Goal: Task Accomplishment & Management: Manage account settings

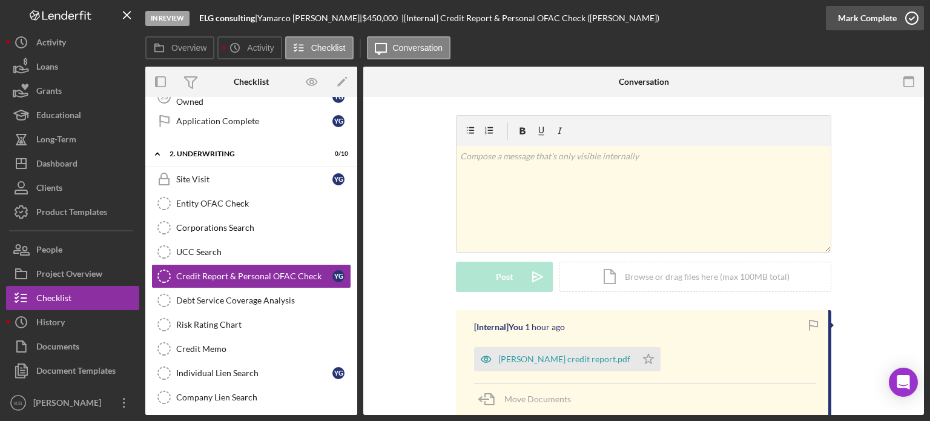
click at [910, 19] on polyline "button" at bounding box center [911, 18] width 5 height 3
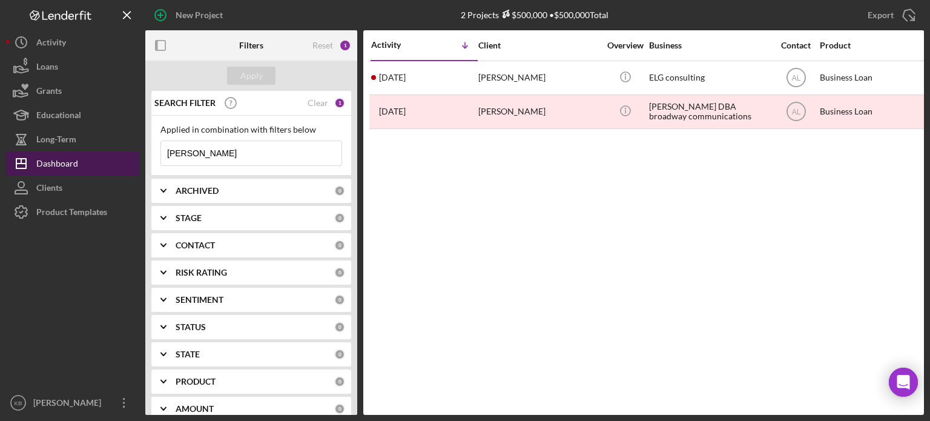
drag, startPoint x: 206, startPoint y: 154, endPoint x: 93, endPoint y: 163, distance: 112.9
click at [93, 163] on div "New Project 2 Projects $500,000 • $500,000 Total [PERSON_NAME] Export Icon/Expo…" at bounding box center [465, 207] width 918 height 415
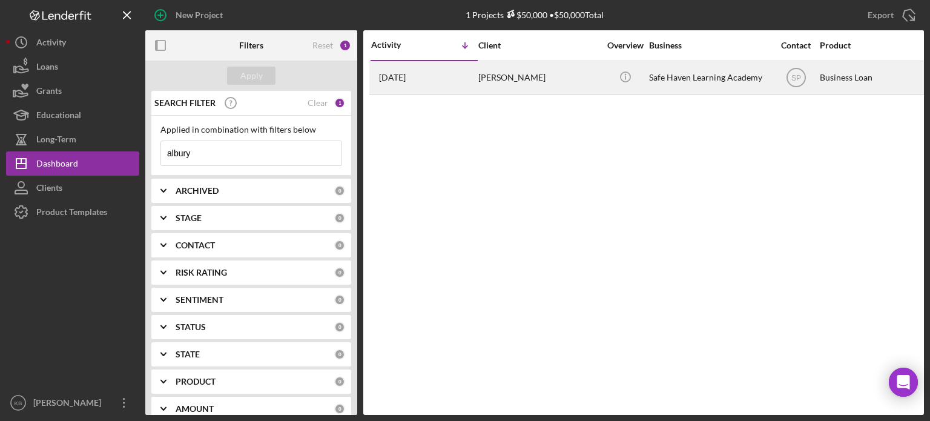
type input "albury"
click at [499, 85] on div "[PERSON_NAME]" at bounding box center [538, 78] width 121 height 32
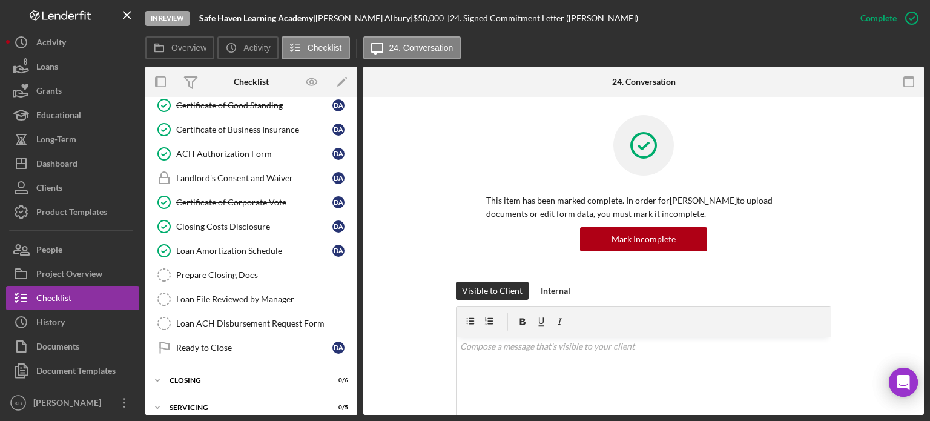
scroll to position [148, 0]
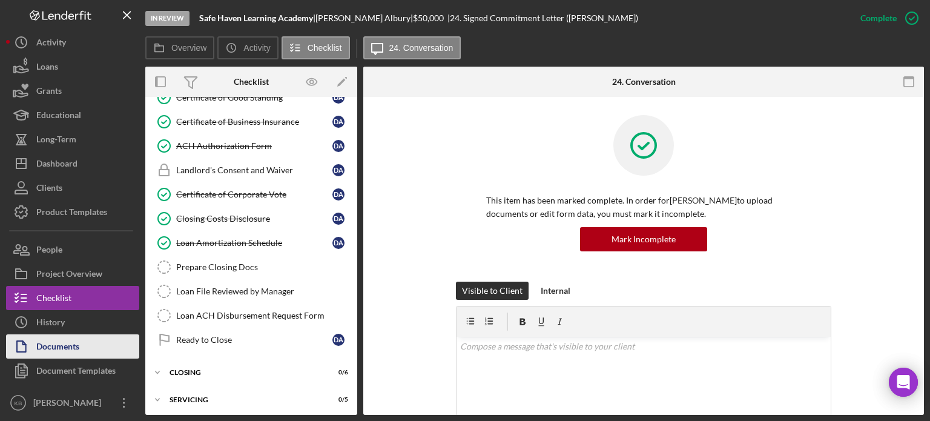
click at [58, 349] on div "Documents" at bounding box center [57, 347] width 43 height 27
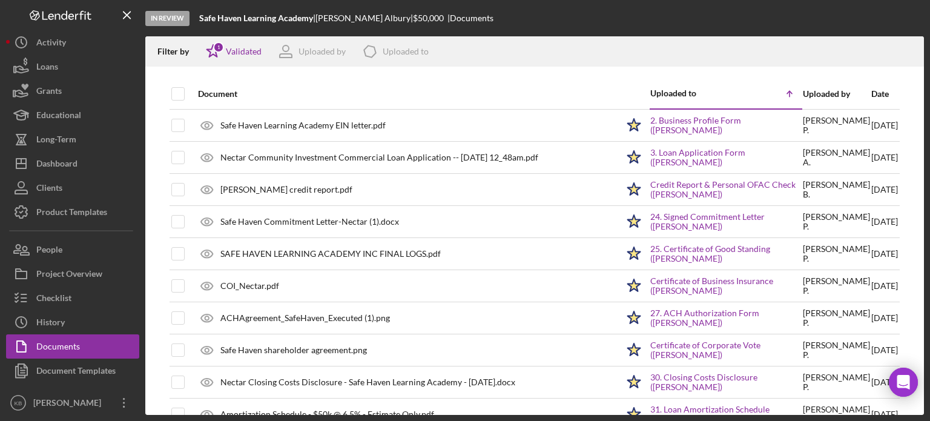
scroll to position [26, 0]
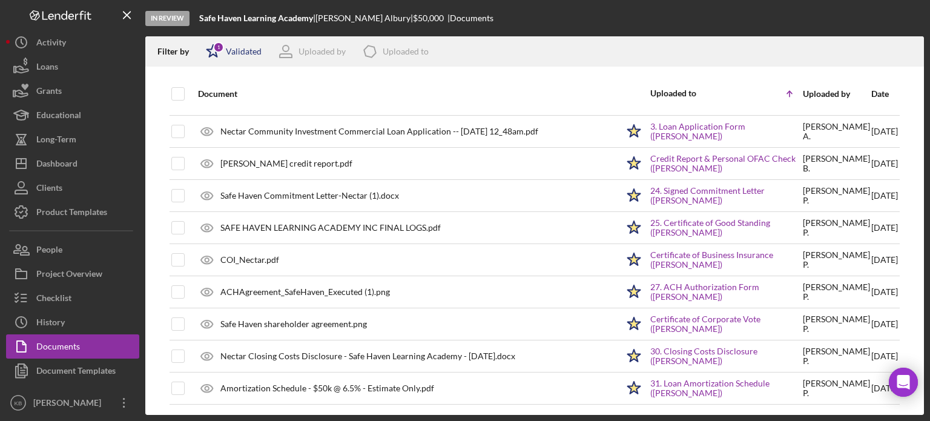
click at [243, 41] on div "Icon/Star 1 Validated" at bounding box center [230, 51] width 64 height 30
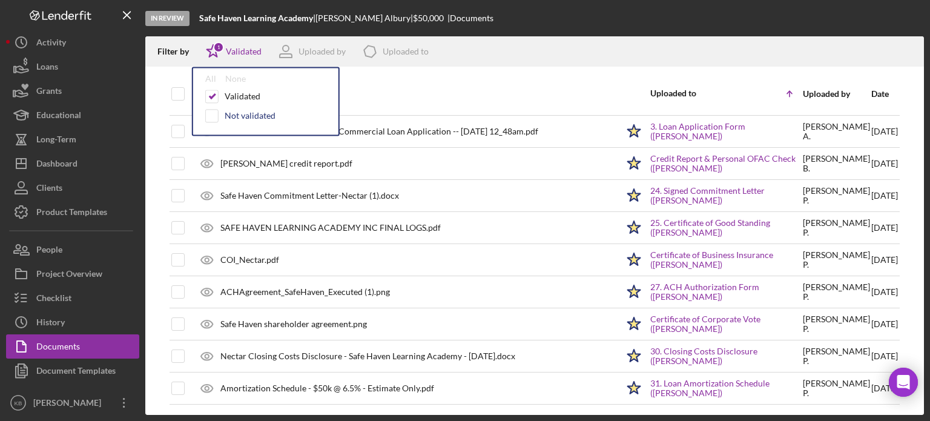
click at [245, 118] on div "Not validated" at bounding box center [250, 116] width 51 height 10
checkbox input "true"
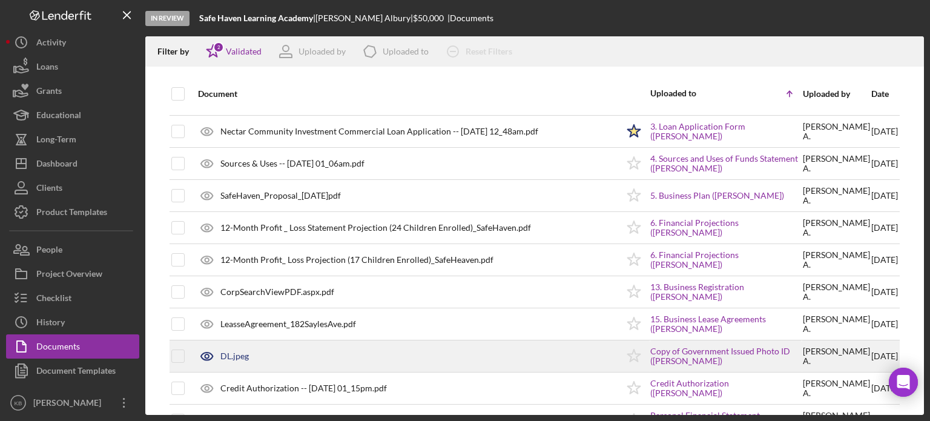
click at [340, 366] on div "DL.jpeg" at bounding box center [405, 356] width 426 height 30
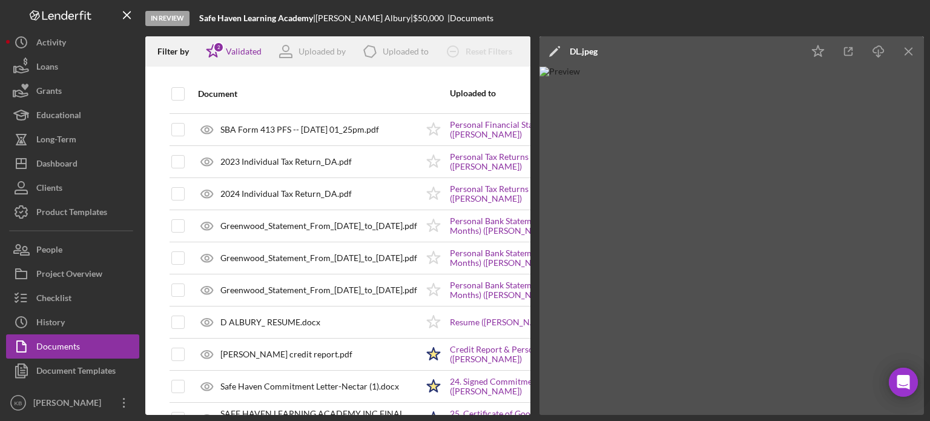
scroll to position [315, 0]
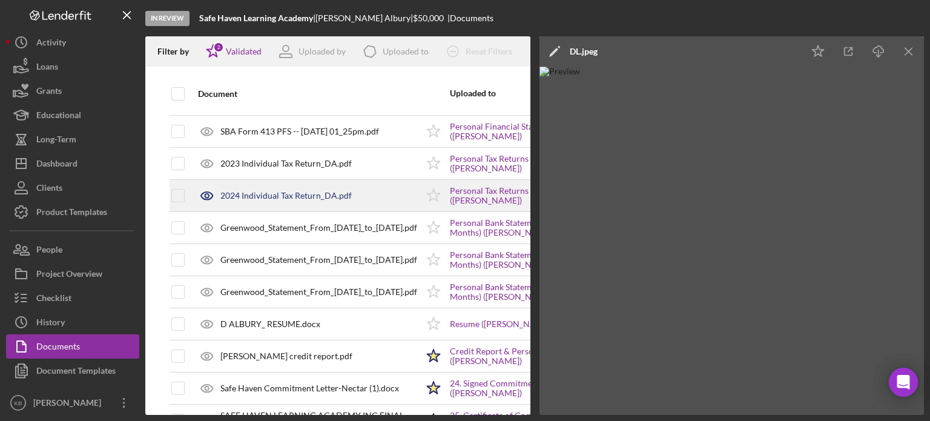
click at [258, 196] on div "2024 Individual Tax Return_DA.pdf" at bounding box center [285, 196] width 131 height 10
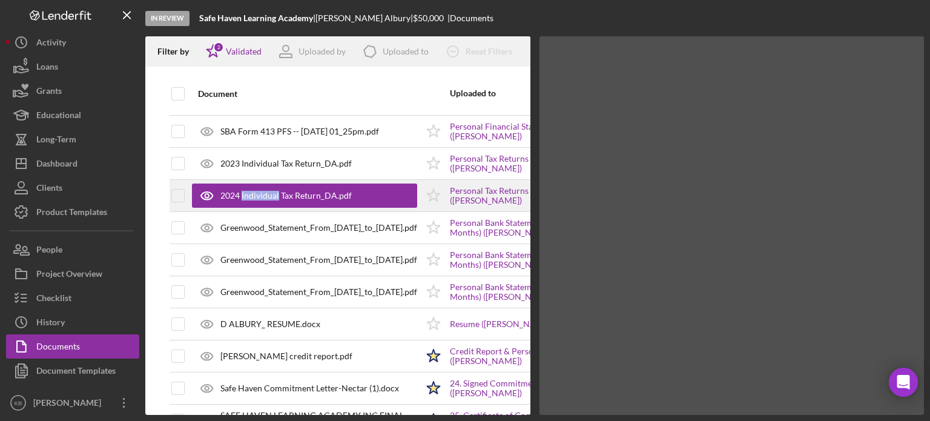
click at [258, 196] on div "2024 Individual Tax Return_DA.pdf" at bounding box center [285, 196] width 131 height 10
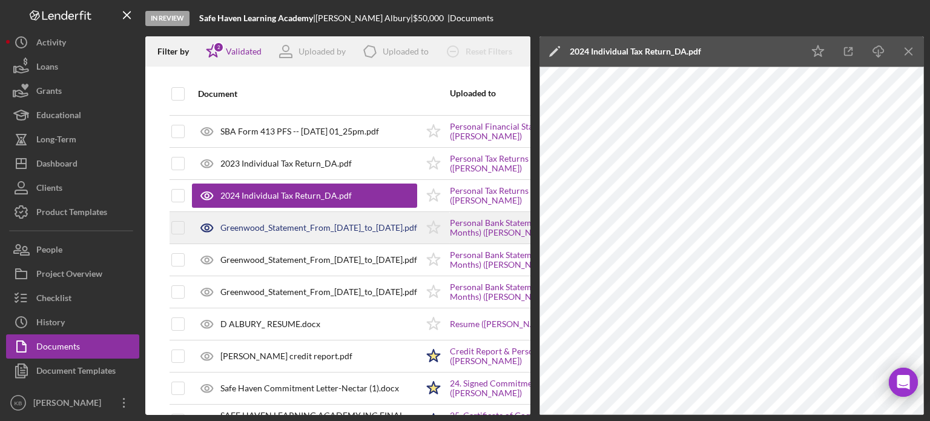
click at [293, 225] on div "Greenwood_Statement_From_[DATE]_to_[DATE].pdf" at bounding box center [318, 228] width 197 height 10
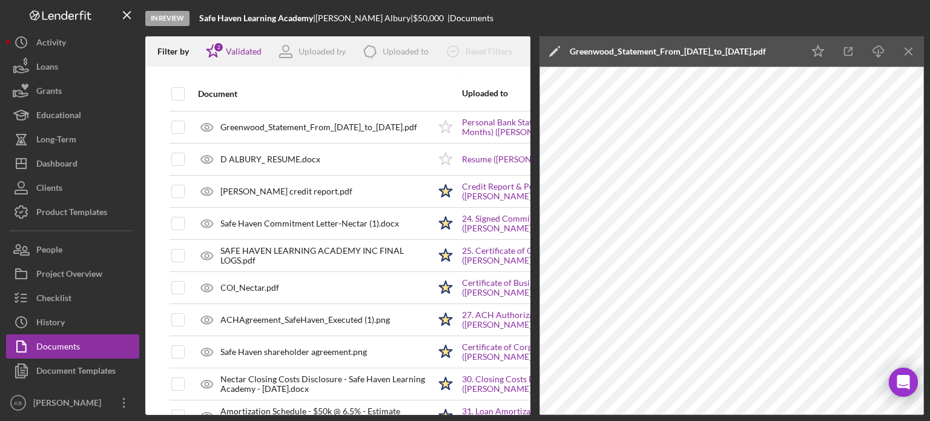
scroll to position [482, 0]
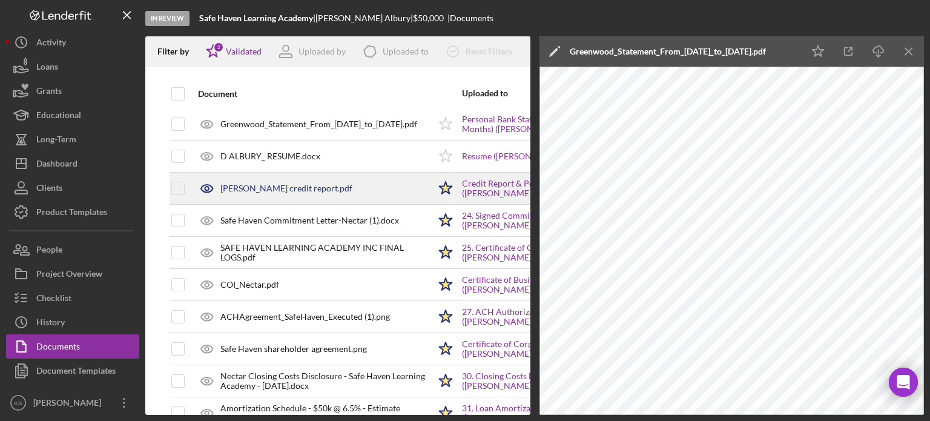
click at [270, 183] on div "[PERSON_NAME] credit report.pdf" at bounding box center [286, 188] width 132 height 10
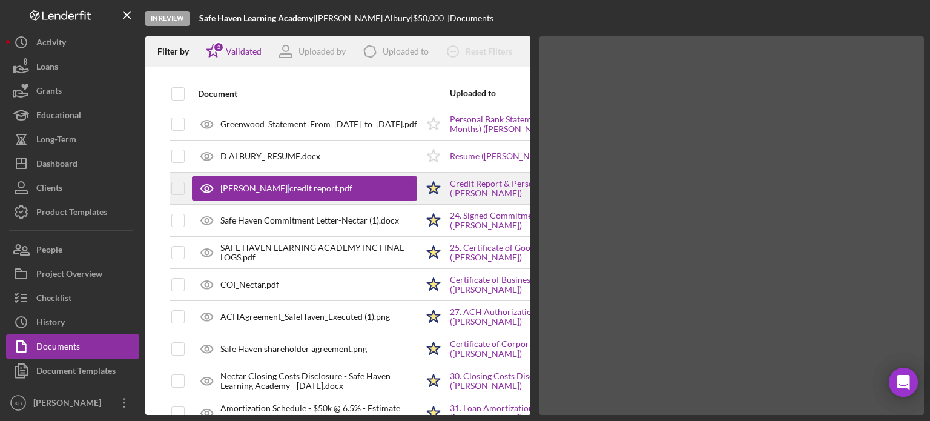
click at [270, 183] on div "[PERSON_NAME] credit report.pdf" at bounding box center [286, 188] width 132 height 10
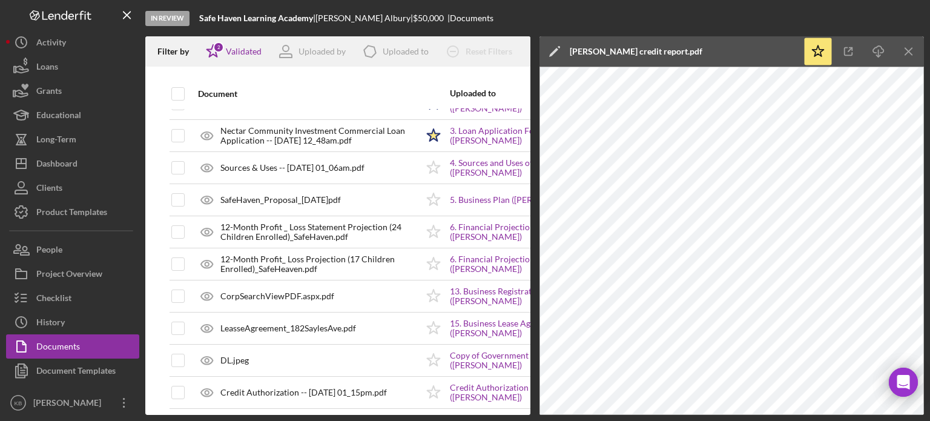
scroll to position [0, 0]
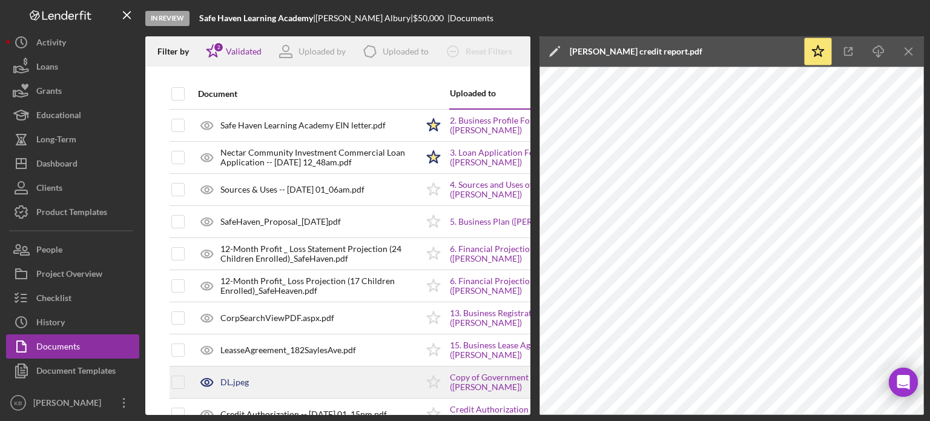
click at [298, 387] on div "DL.jpeg" at bounding box center [304, 382] width 225 height 30
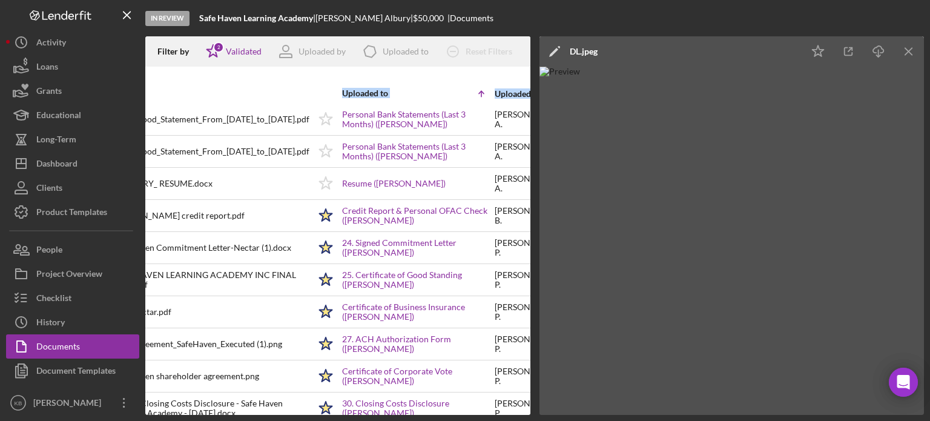
scroll to position [515, 108]
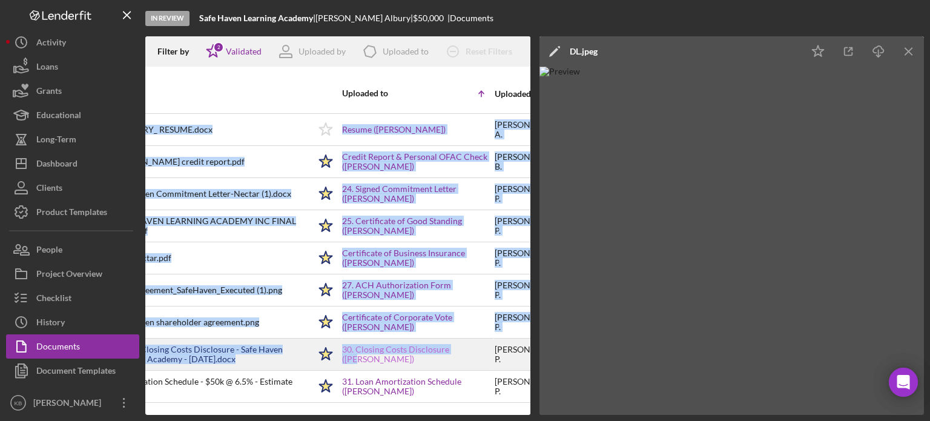
drag, startPoint x: 393, startPoint y: 405, endPoint x: 424, endPoint y: 341, distance: 71.2
click at [424, 341] on tbody "Safe Haven Learning Academy EIN letter.pdf Icon/Star 2. Business Profile Form (…" at bounding box center [327, 1] width 530 height 803
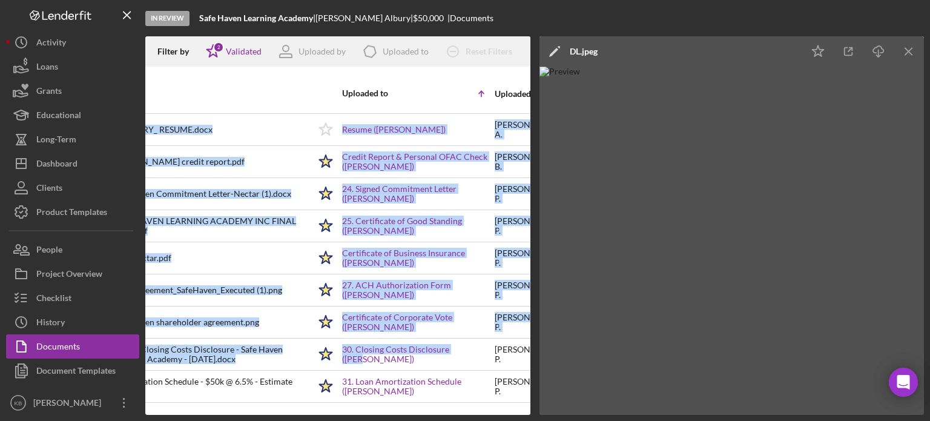
scroll to position [515, 0]
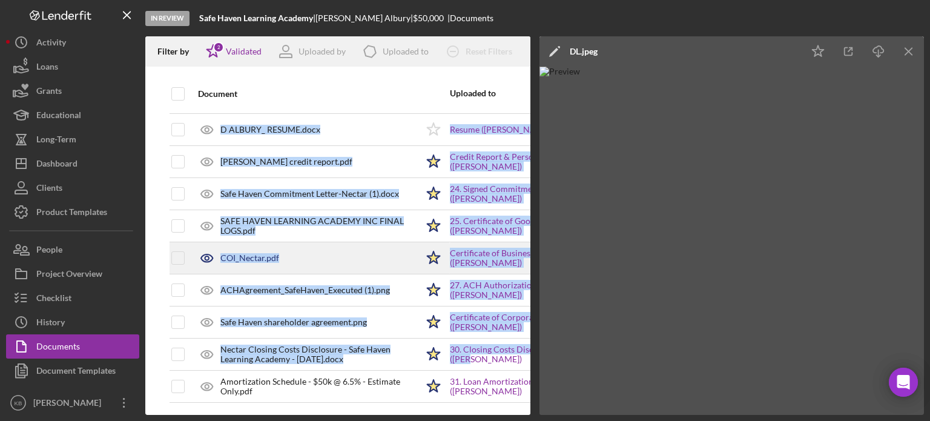
click at [327, 243] on div "COI_Nectar.pdf" at bounding box center [304, 258] width 225 height 30
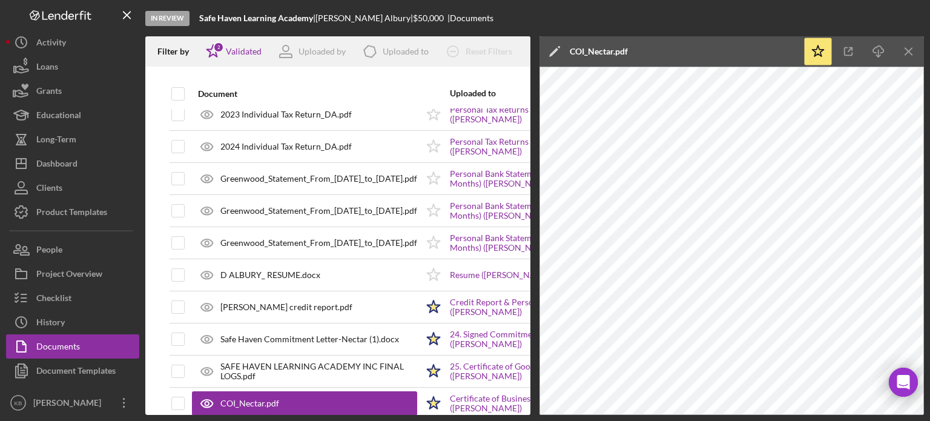
scroll to position [360, 0]
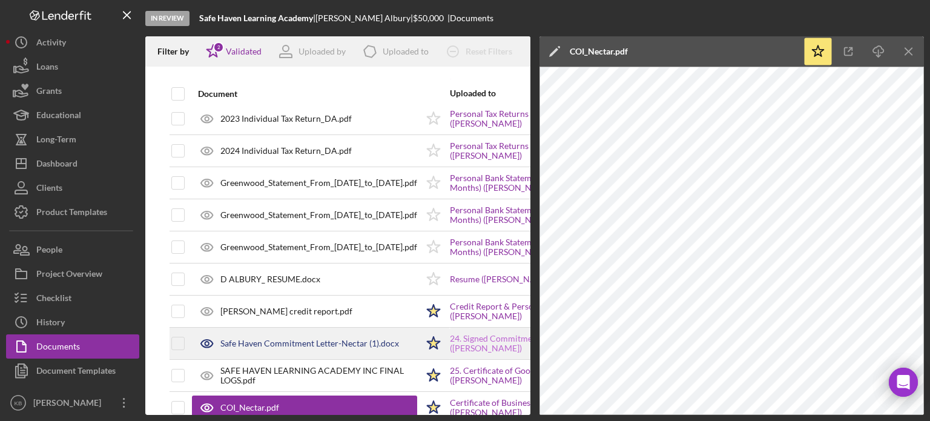
click at [450, 341] on link "24. Signed Commitment Letter ([PERSON_NAME])" at bounding box center [525, 343] width 151 height 19
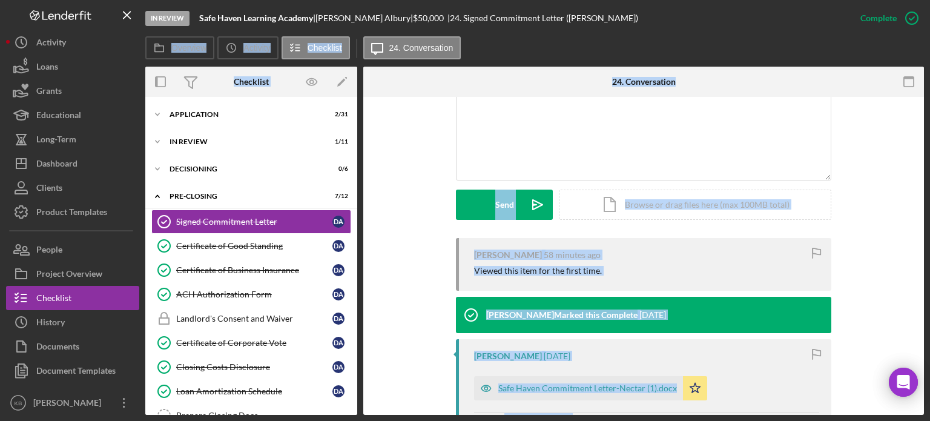
scroll to position [264, 0]
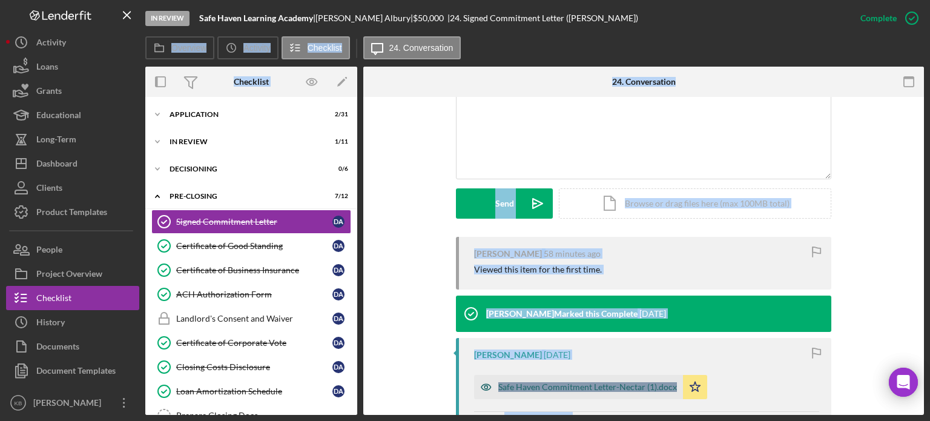
click at [562, 390] on div "Safe Haven Commitment Letter-Nectar (1).docx" at bounding box center [587, 387] width 179 height 10
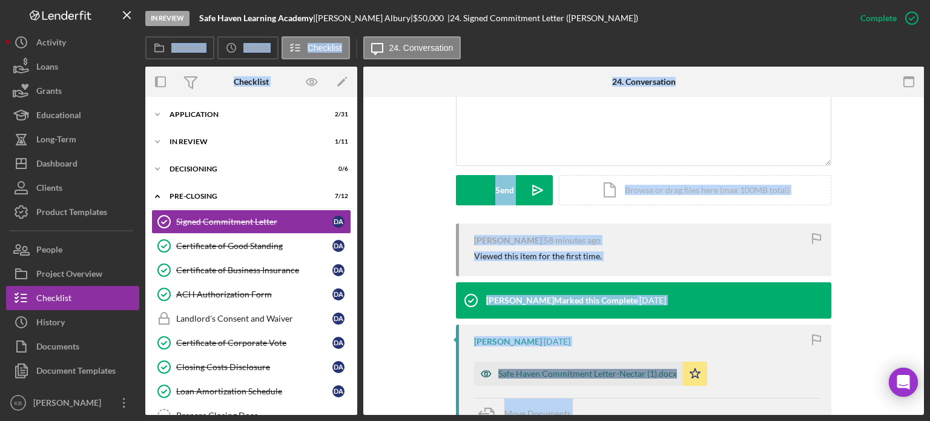
click at [562, 378] on div "Safe Haven Commitment Letter-Nectar (1).docx" at bounding box center [587, 374] width 179 height 10
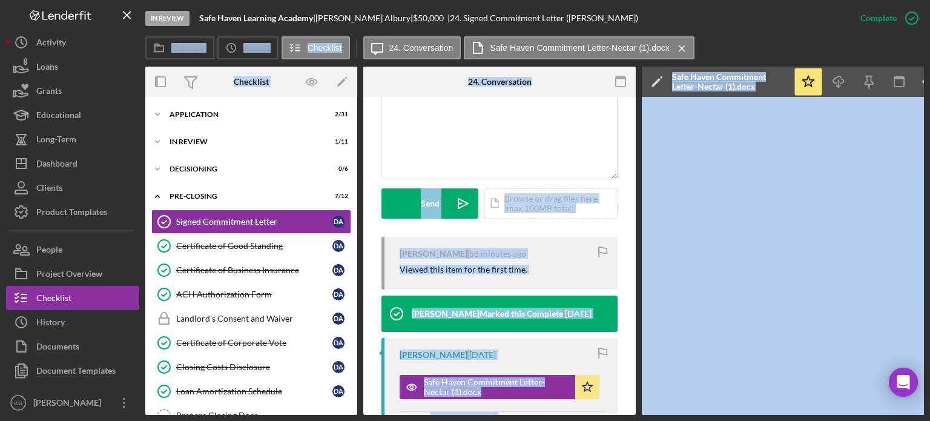
click at [551, 360] on div "[PERSON_NAME] [DATE] Safe Haven Commitment Letter-Nectar (1).docx Icon/Star Mov…" at bounding box center [499, 391] width 236 height 106
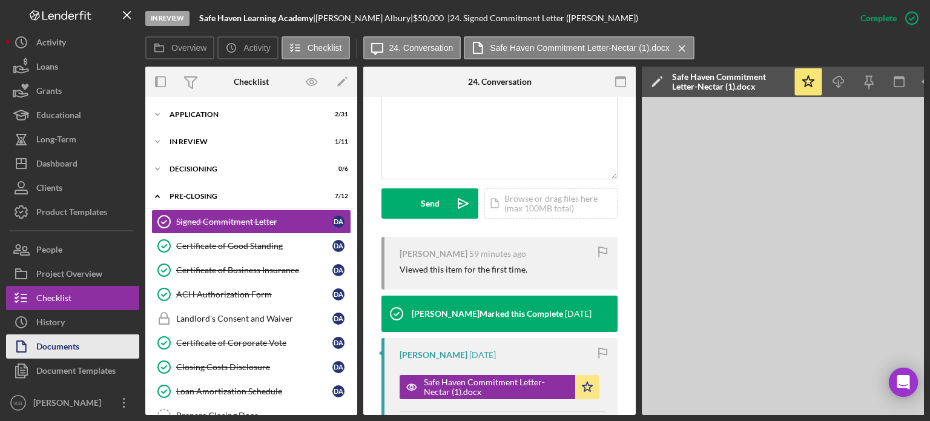
click at [63, 352] on div "Documents" at bounding box center [57, 347] width 43 height 27
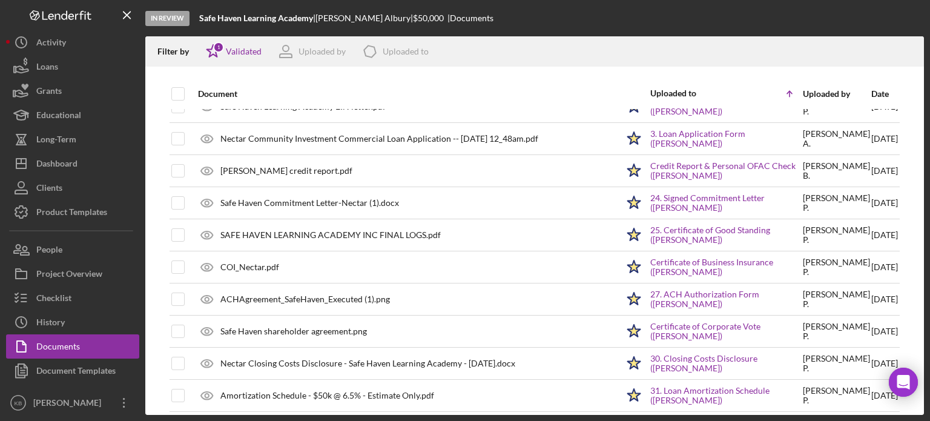
scroll to position [26, 0]
